Goal: Task Accomplishment & Management: Manage account settings

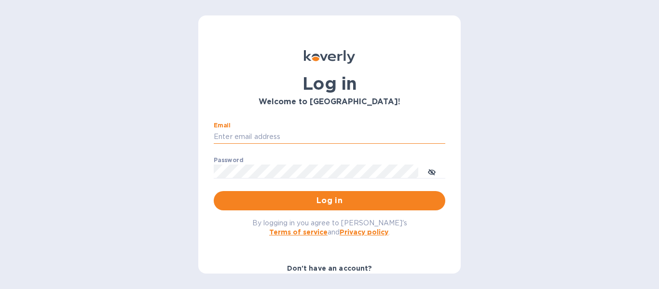
click at [268, 140] on input "Email" at bounding box center [330, 137] width 232 height 14
type input "accounts@customs.direct"
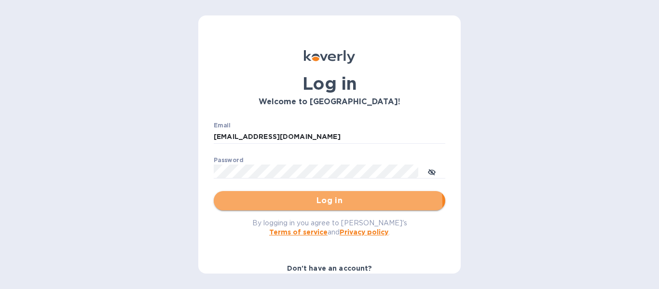
click at [311, 204] on span "Log in" at bounding box center [330, 201] width 216 height 12
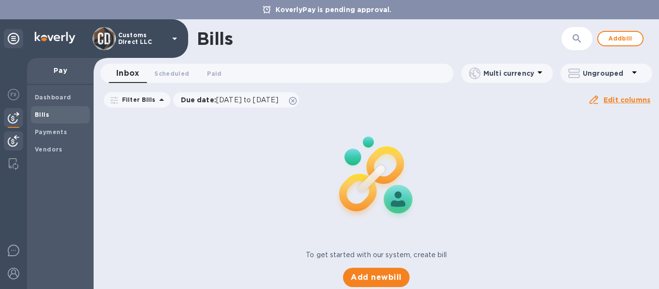
click at [8, 140] on img at bounding box center [14, 141] width 12 height 12
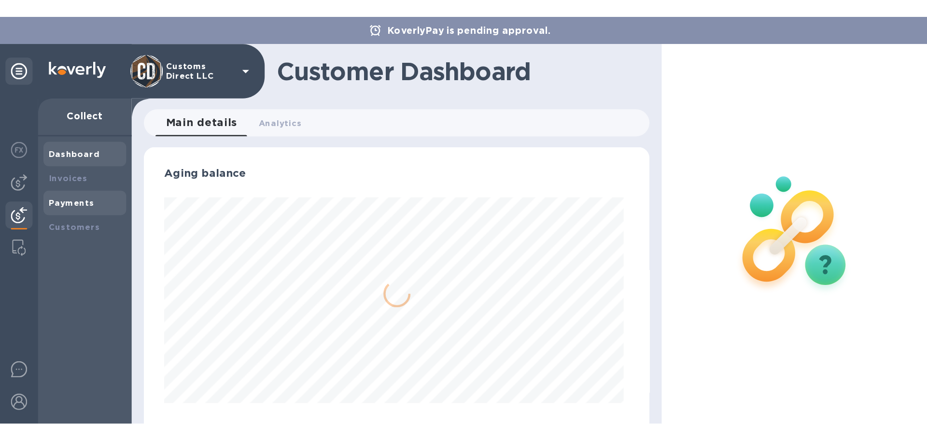
scroll to position [209, 356]
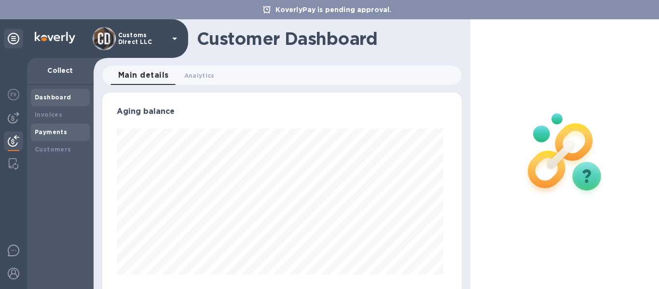
click at [46, 129] on b "Payments" at bounding box center [51, 131] width 32 height 7
